Goal: Communication & Community: Answer question/provide support

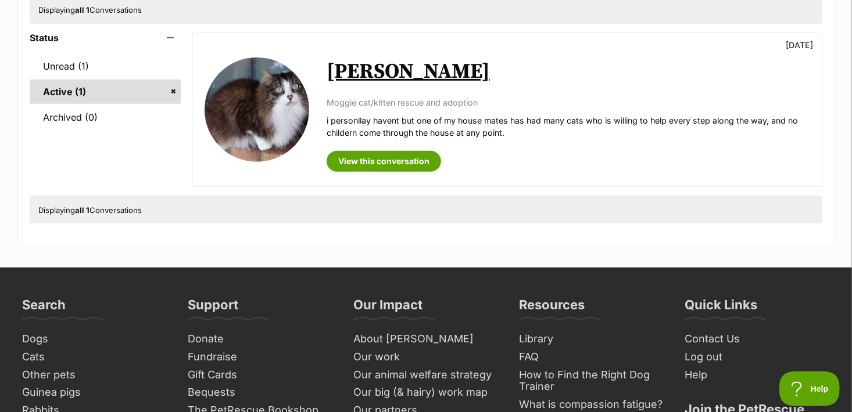
click at [173, 91] on link "Active (1)" at bounding box center [105, 92] width 151 height 24
